Goal: Task Accomplishment & Management: Manage account settings

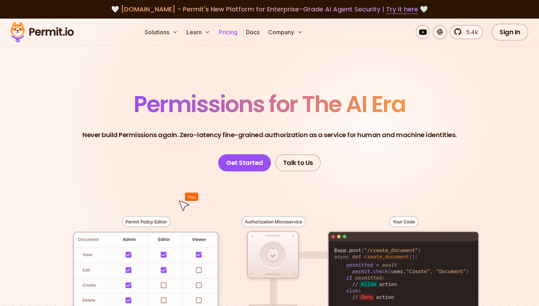
click at [231, 33] on link "Pricing" at bounding box center [228, 32] width 24 height 14
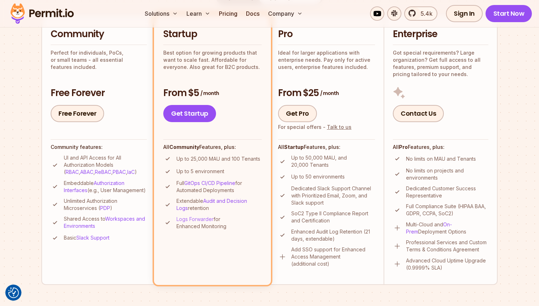
scroll to position [172, 0]
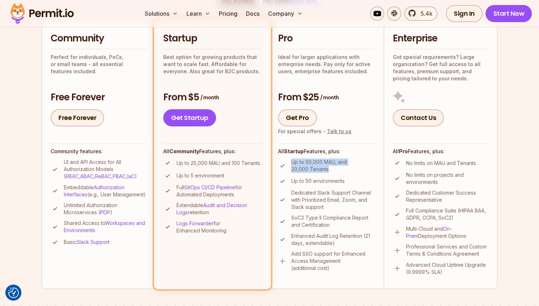
drag, startPoint x: 291, startPoint y: 164, endPoint x: 334, endPoint y: 168, distance: 43.3
click at [334, 168] on p "Up to 50,000 MAU, and 20,000 Tenants" at bounding box center [333, 165] width 84 height 14
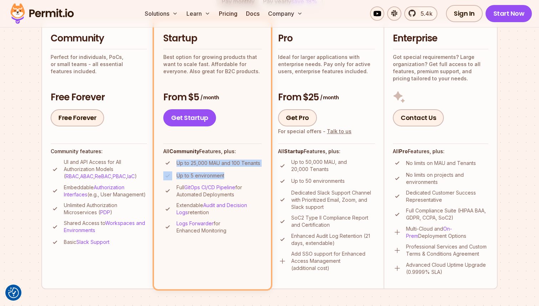
drag, startPoint x: 177, startPoint y: 162, endPoint x: 231, endPoint y: 174, distance: 55.5
click at [231, 174] on ul "Up to 25,000 MAU and 100 Tenants Up to 5 environment Full GitOps CI/CD Pipeline…" at bounding box center [212, 196] width 98 height 76
click at [231, 174] on li "Up to 5 environment" at bounding box center [212, 175] width 98 height 9
drag, startPoint x: 231, startPoint y: 175, endPoint x: 170, endPoint y: 162, distance: 62.0
click at [170, 162] on ul "Up to 25,000 MAU and 100 Tenants Up to 5 environment Full GitOps CI/CD Pipeline…" at bounding box center [212, 196] width 98 height 76
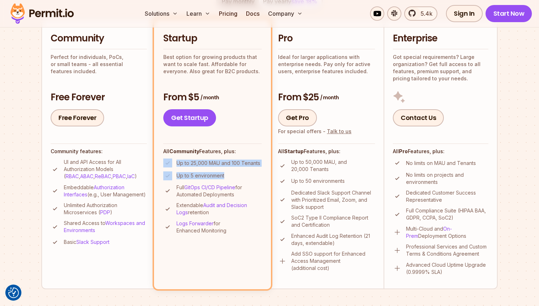
click at [178, 162] on p "Up to 25,000 MAU and 100 Tenants" at bounding box center [219, 162] width 84 height 7
drag, startPoint x: 177, startPoint y: 164, endPoint x: 219, endPoint y: 164, distance: 42.1
click at [220, 164] on p "Up to 25,000 MAU and 100 Tenants" at bounding box center [219, 162] width 84 height 7
click at [219, 164] on p "Up to 25,000 MAU and 100 Tenants" at bounding box center [219, 162] width 84 height 7
drag, startPoint x: 232, startPoint y: 162, endPoint x: 260, endPoint y: 163, distance: 28.2
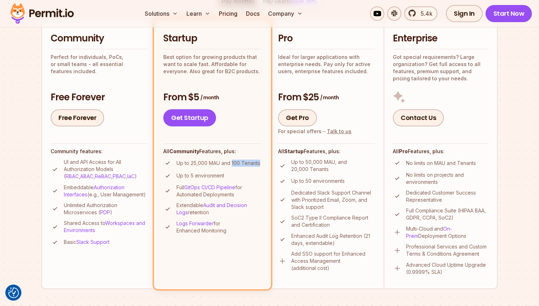
click at [260, 163] on li "Up to 25,000 MAU and 100 Tenants" at bounding box center [212, 162] width 98 height 9
click at [243, 164] on p "Up to 25,000 MAU and 100 Tenants" at bounding box center [219, 162] width 84 height 7
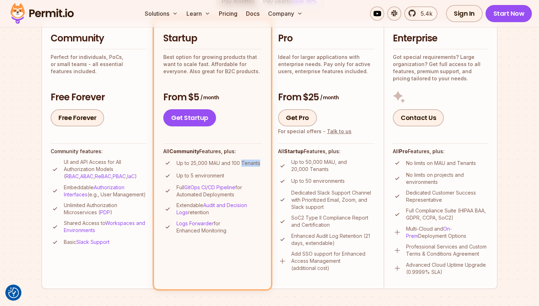
click at [243, 164] on p "Up to 25,000 MAU and 100 Tenants" at bounding box center [219, 162] width 84 height 7
drag, startPoint x: 291, startPoint y: 161, endPoint x: 329, endPoint y: 174, distance: 40.7
click at [329, 174] on ul "Up to 50,000 MAU, and 20,000 Tenants Up to 50 environments Dedicated Slack Supp…" at bounding box center [326, 214] width 97 height 113
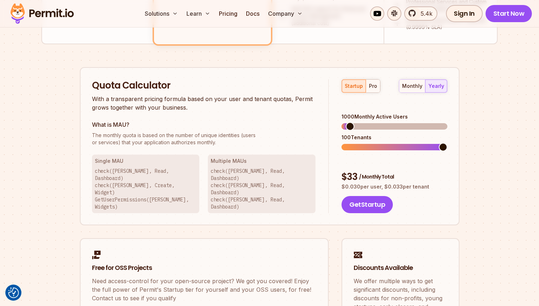
scroll to position [420, 0]
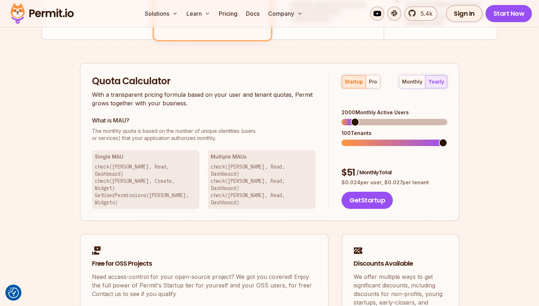
click at [352, 118] on span at bounding box center [355, 122] width 9 height 9
click at [447, 138] on span at bounding box center [443, 142] width 9 height 9
click at [462, 99] on div "Permit Pricing From Free to Predictable Scaling From a startup with 100 users t…" at bounding box center [269, 4] width 456 height 675
click at [462, 93] on div "Permit Pricing From Free to Predictable Scaling From a startup with 100 users t…" at bounding box center [269, 4] width 456 height 675
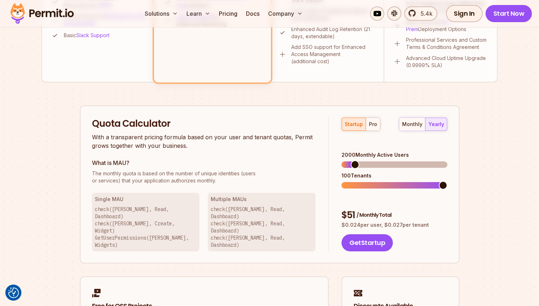
scroll to position [380, 0]
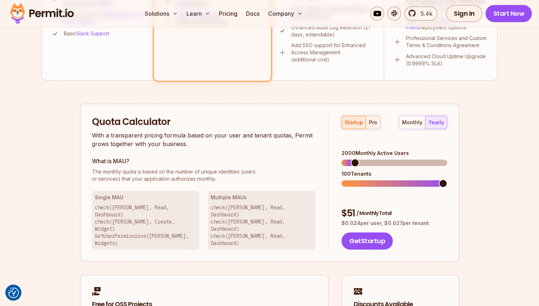
click at [375, 119] on div "pro" at bounding box center [373, 122] width 8 height 7
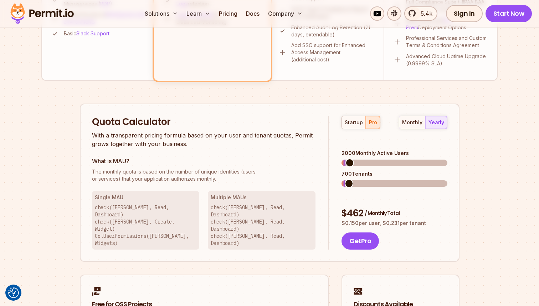
click at [349, 207] on div "$ 462 / Monthly Total" at bounding box center [395, 213] width 106 height 13
click at [352, 207] on div "$ 462 / Monthly Total" at bounding box center [395, 213] width 106 height 13
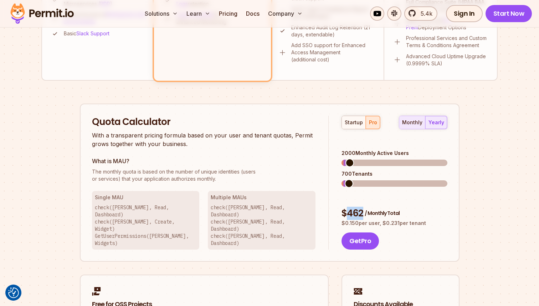
click at [415, 123] on div "monthly" at bounding box center [412, 122] width 20 height 7
click at [434, 119] on div "yearly" at bounding box center [437, 122] width 16 height 7
click at [351, 207] on div "$ 462 / Monthly Total" at bounding box center [395, 213] width 106 height 13
copy div "462"
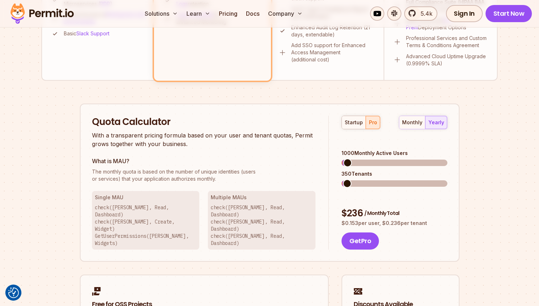
click at [343, 158] on span at bounding box center [347, 162] width 9 height 9
click at [484, 165] on div "Permit Pricing From Free to Predictable Scaling From a startup with 100 users t…" at bounding box center [269, 44] width 456 height 675
click at [480, 108] on div "Permit Pricing From Free to Predictable Scaling From a startup with 100 users t…" at bounding box center [269, 44] width 456 height 675
click at [357, 125] on div "startup" at bounding box center [354, 122] width 18 height 7
click at [371, 123] on div "pro" at bounding box center [373, 122] width 8 height 7
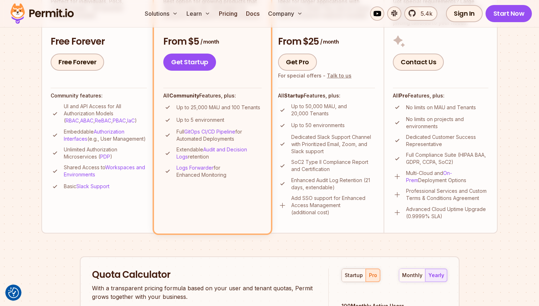
scroll to position [231, 0]
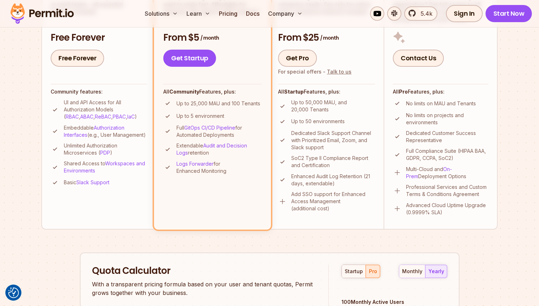
drag, startPoint x: 256, startPoint y: 178, endPoint x: 193, endPoint y: 136, distance: 75.4
click at [193, 136] on li "Startup Best option for growing products that want to scale fast. Affordable fo…" at bounding box center [212, 94] width 117 height 270
click at [295, 195] on p "Add SSO support for Enhanced Access Management (additional cost)" at bounding box center [333, 200] width 84 height 21
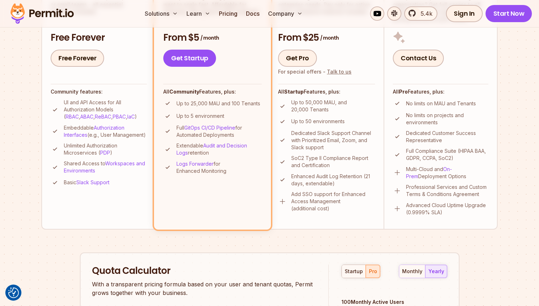
click at [336, 198] on p "Add SSO support for Enhanced Access Management (additional cost)" at bounding box center [333, 200] width 84 height 21
drag, startPoint x: 346, startPoint y: 200, endPoint x: 290, endPoint y: 195, distance: 55.8
click at [290, 195] on li "Add SSO support for Enhanced Access Management (additional cost)" at bounding box center [326, 200] width 97 height 21
click at [344, 177] on p "Enhanced Audit Log Retention (21 days, extendable)" at bounding box center [333, 180] width 84 height 14
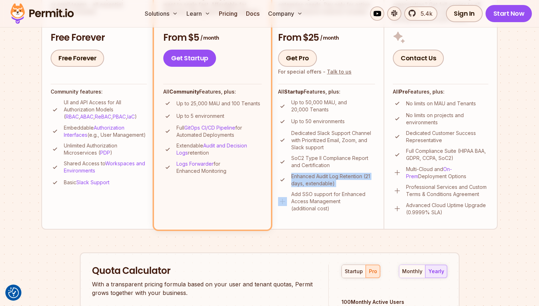
click at [344, 177] on p "Enhanced Audit Log Retention (21 days, extendable)" at bounding box center [333, 180] width 84 height 14
click at [343, 189] on ul "Up to 50,000 MAU, and 20,000 Tenants Up to 50 environments Dedicated Slack Supp…" at bounding box center [326, 155] width 97 height 113
click at [343, 194] on p "Add SSO support for Enhanced Access Management (additional cost)" at bounding box center [333, 200] width 84 height 21
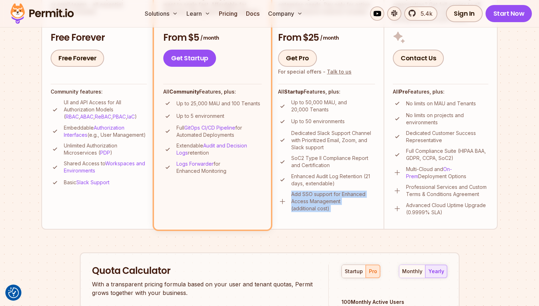
click at [343, 194] on p "Add SSO support for Enhanced Access Management (additional cost)" at bounding box center [333, 200] width 84 height 21
click at [344, 164] on p "SoC2 Type II Compliance Report and Certification" at bounding box center [333, 161] width 84 height 14
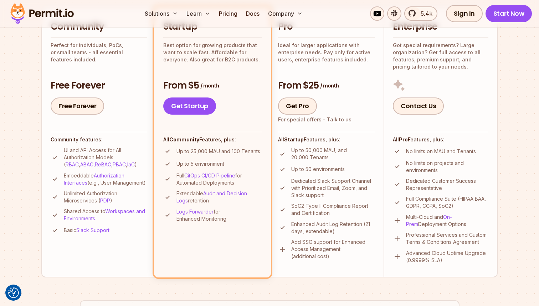
scroll to position [187, 0]
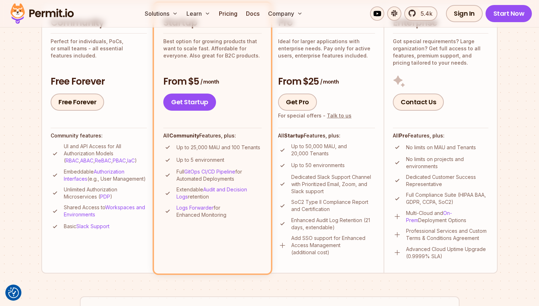
click at [315, 238] on p "Add SSO support for Enhanced Access Management (additional cost)" at bounding box center [333, 244] width 84 height 21
click at [318, 215] on ul "Up to 50,000 MAU, and 20,000 Tenants Up to 50 environments Dedicated Slack Supp…" at bounding box center [326, 199] width 97 height 113
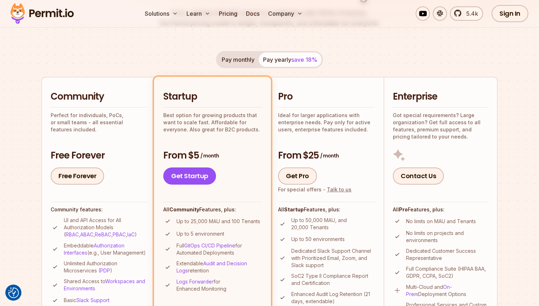
scroll to position [0, 0]
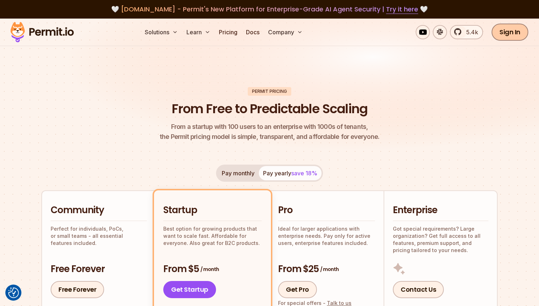
click at [507, 35] on link "Sign In" at bounding box center [510, 32] width 37 height 17
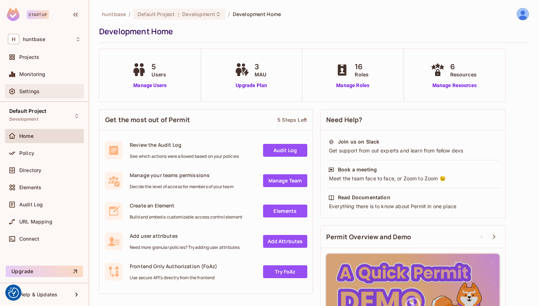
click at [56, 90] on div "Settings" at bounding box center [50, 91] width 62 height 6
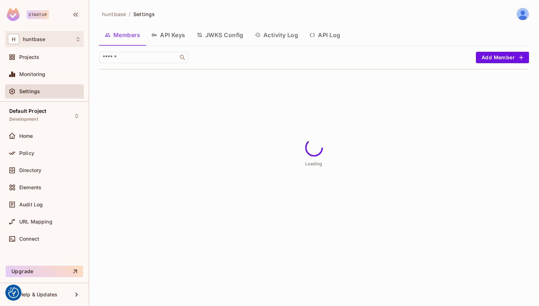
click at [57, 37] on div "H huntbase" at bounding box center [44, 39] width 73 height 10
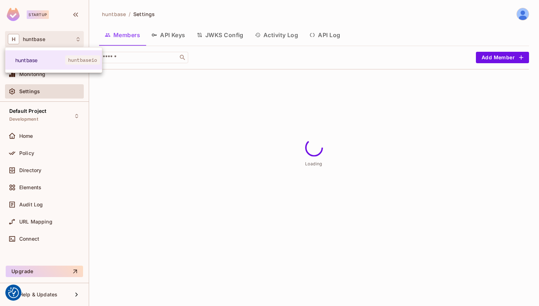
click at [60, 38] on div at bounding box center [269, 153] width 539 height 306
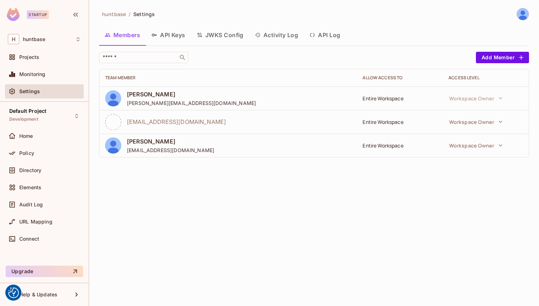
click at [47, 19] on div "Startup" at bounding box center [31, 14] width 49 height 13
click at [524, 14] on img at bounding box center [523, 14] width 12 height 12
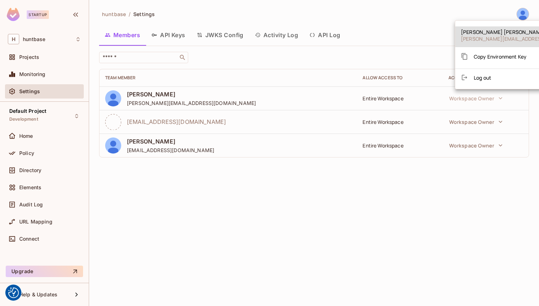
click at [480, 73] on li "Log out" at bounding box center [524, 77] width 138 height 11
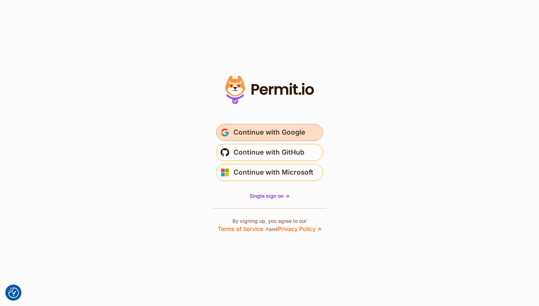
click at [267, 133] on span "Continue with Google" at bounding box center [270, 132] width 72 height 11
